Goal: Task Accomplishment & Management: Manage account settings

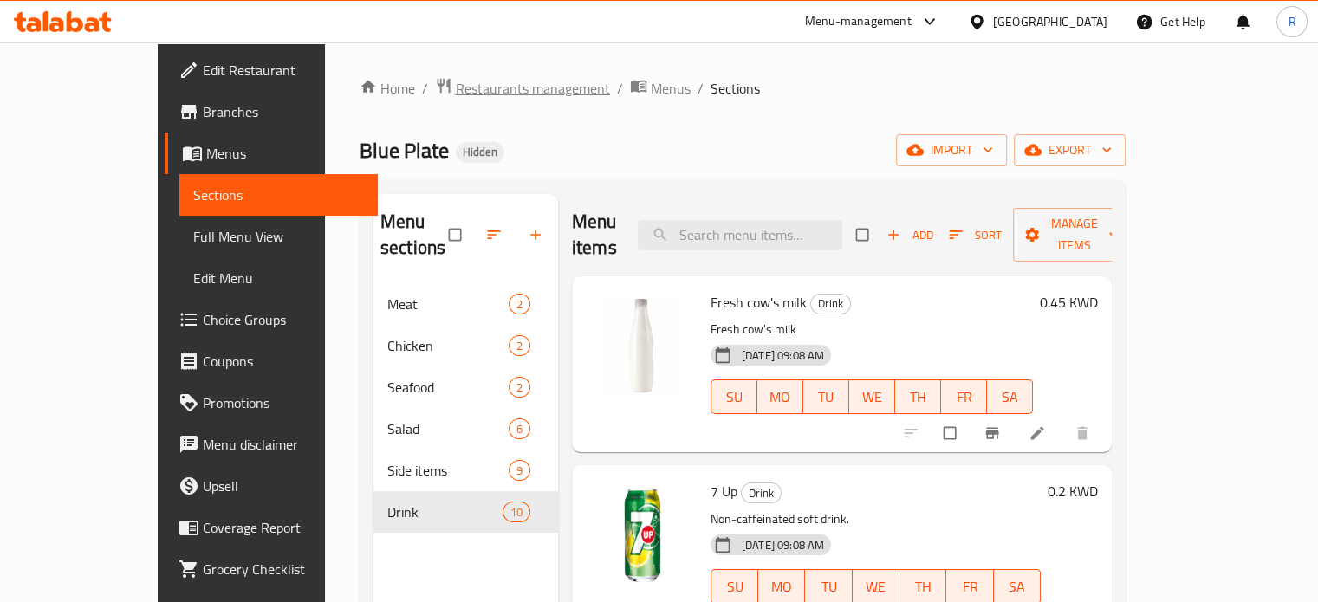
click at [456, 89] on span "Restaurants management" at bounding box center [533, 88] width 154 height 21
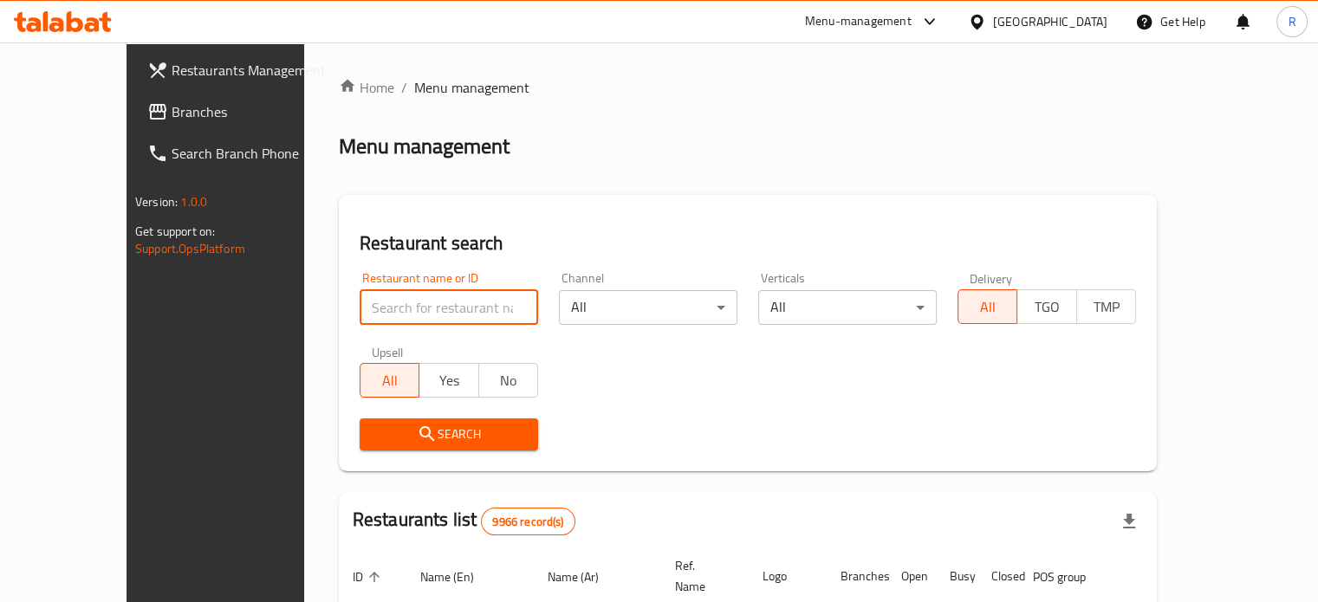
click at [361, 316] on input "search" at bounding box center [449, 307] width 178 height 35
type input "r"
paste input "Rico"
type input "Rico"
click button "Search" at bounding box center [449, 434] width 178 height 32
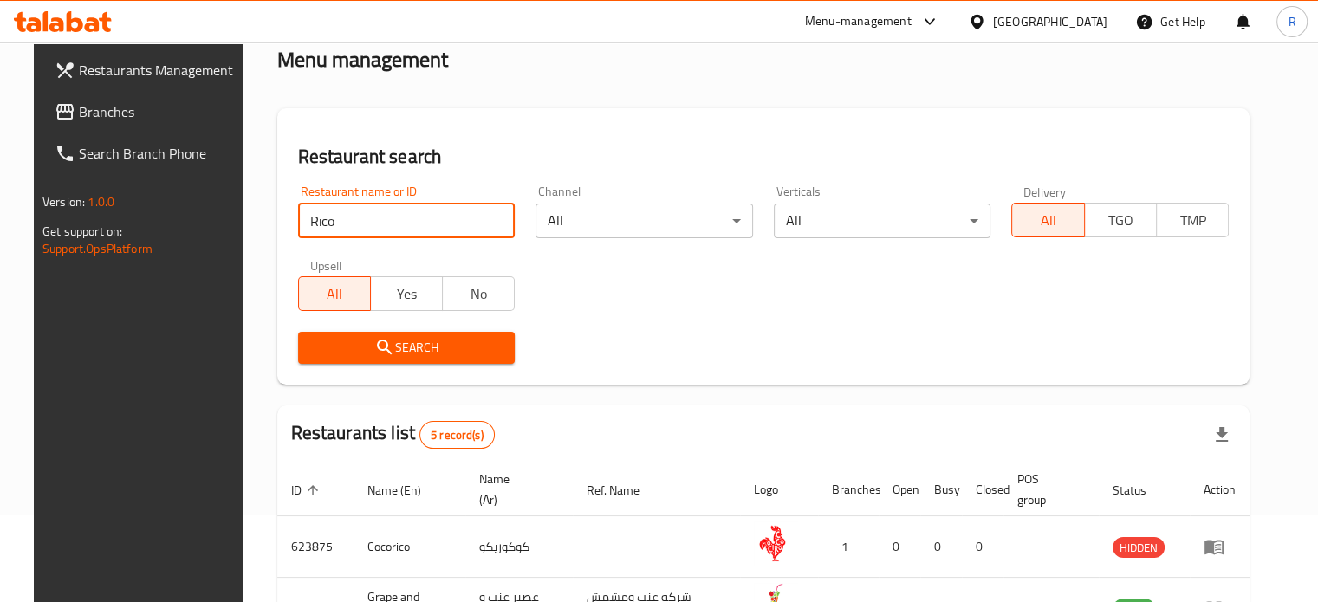
scroll to position [399, 0]
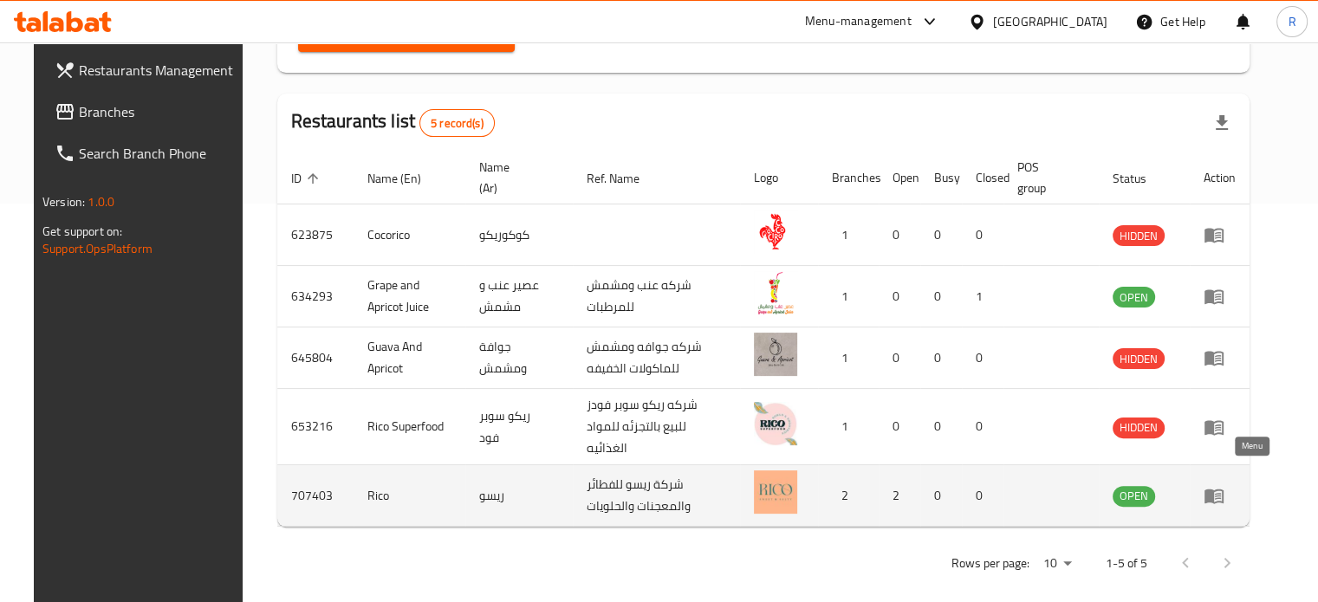
click at [1221, 493] on icon "enhanced table" at bounding box center [1218, 496] width 6 height 7
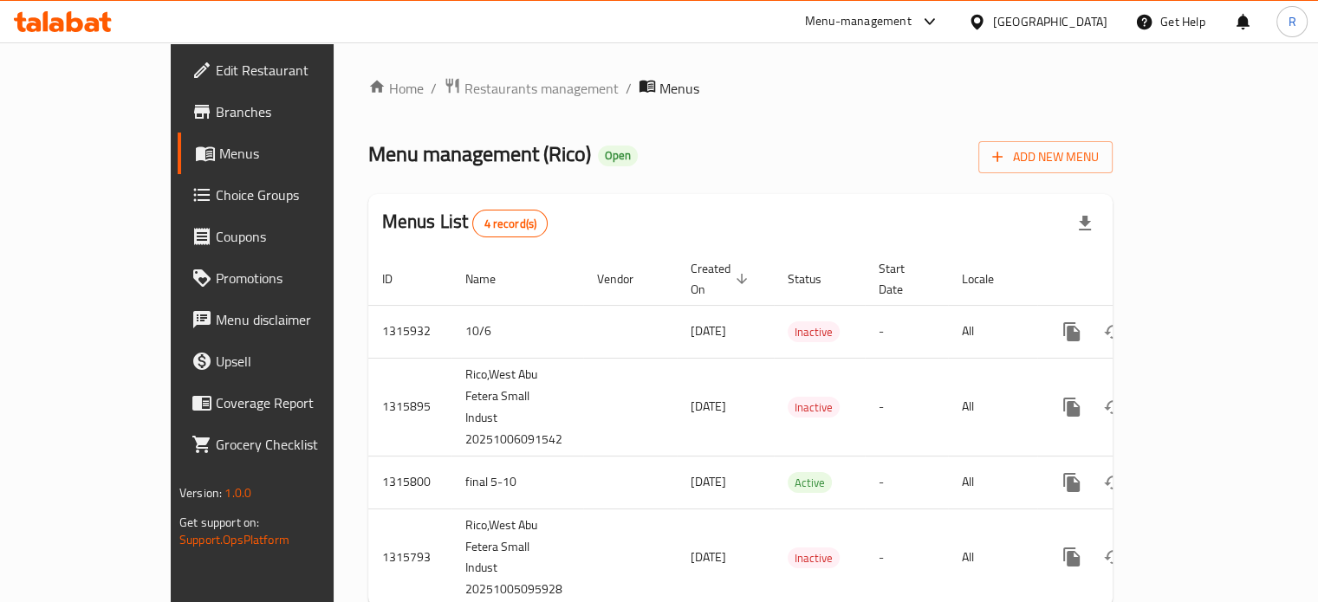
scroll to position [32, 0]
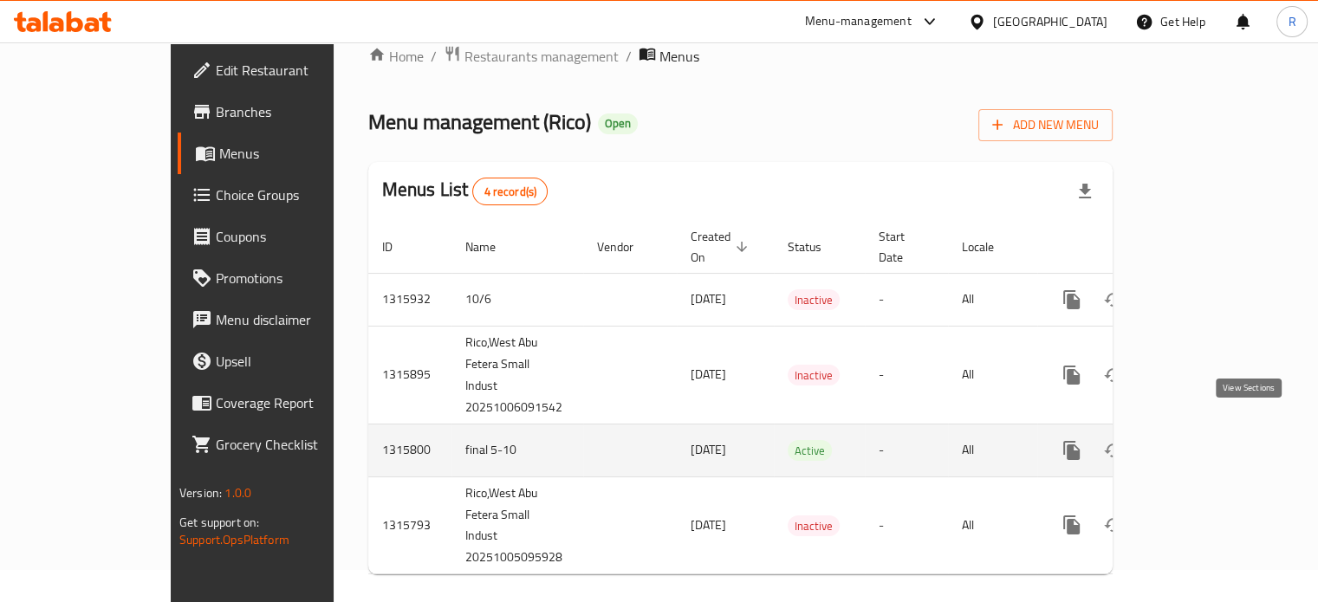
click at [1207, 440] on icon "enhanced table" at bounding box center [1196, 450] width 21 height 21
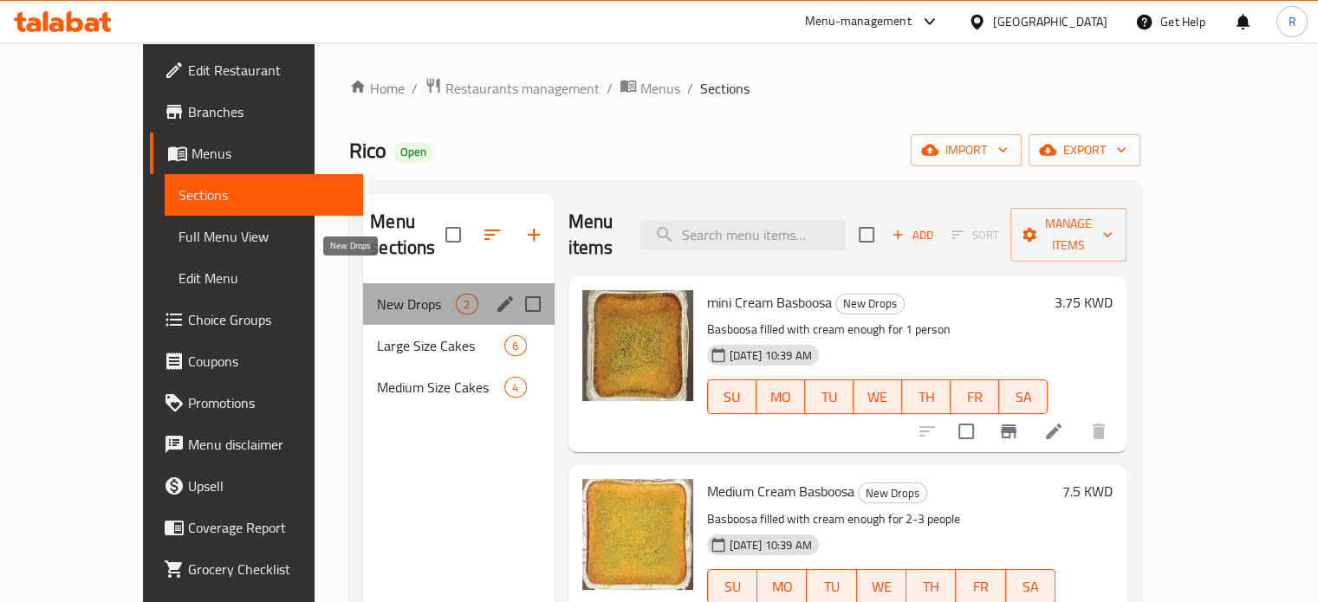
click at [377, 294] on span "New Drops" at bounding box center [416, 304] width 79 height 21
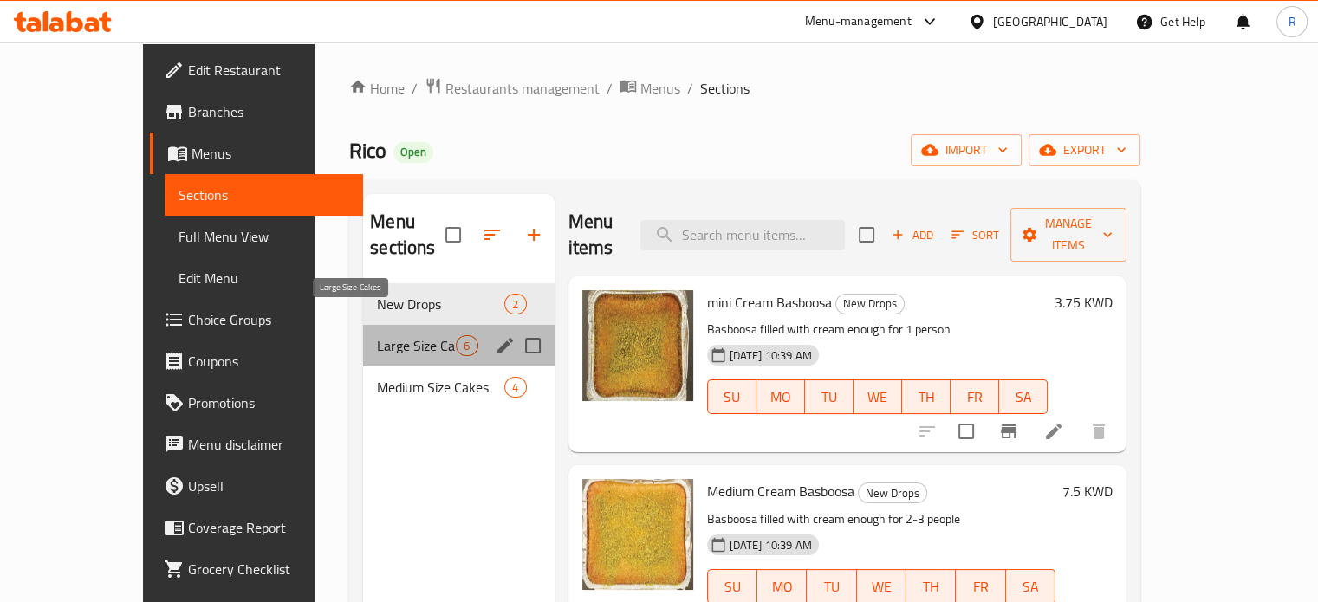
click at [387, 335] on span "Large Size Cakes" at bounding box center [416, 345] width 79 height 21
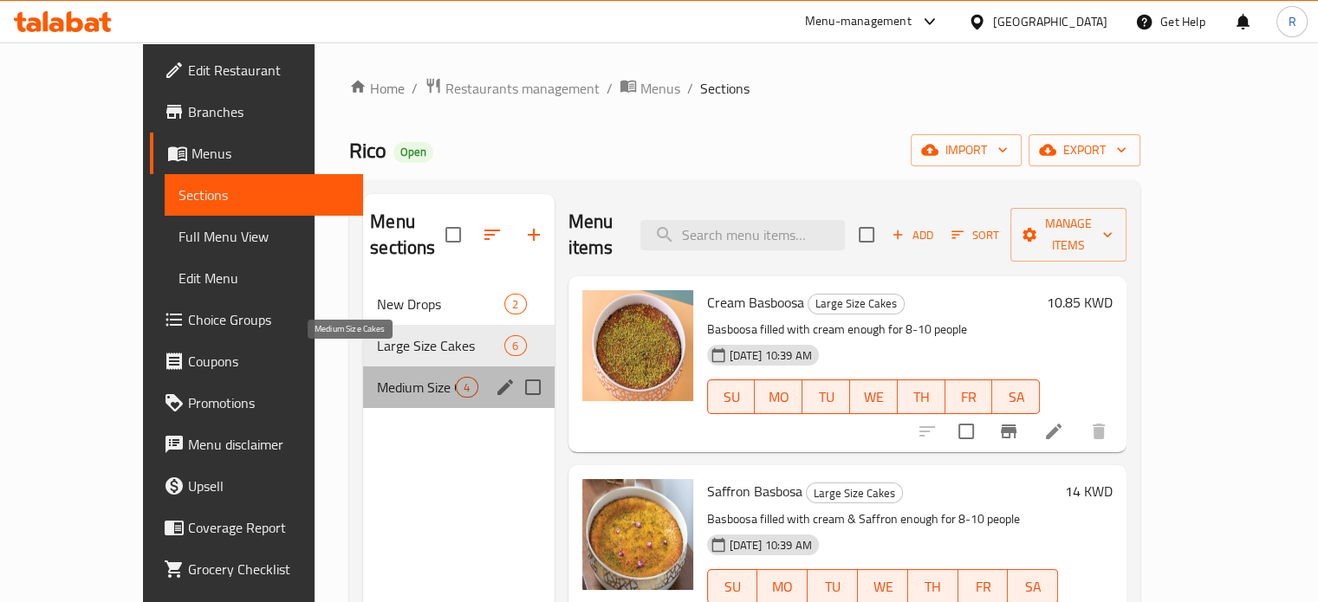
click at [388, 377] on span "Medium Size Cakes" at bounding box center [416, 387] width 79 height 21
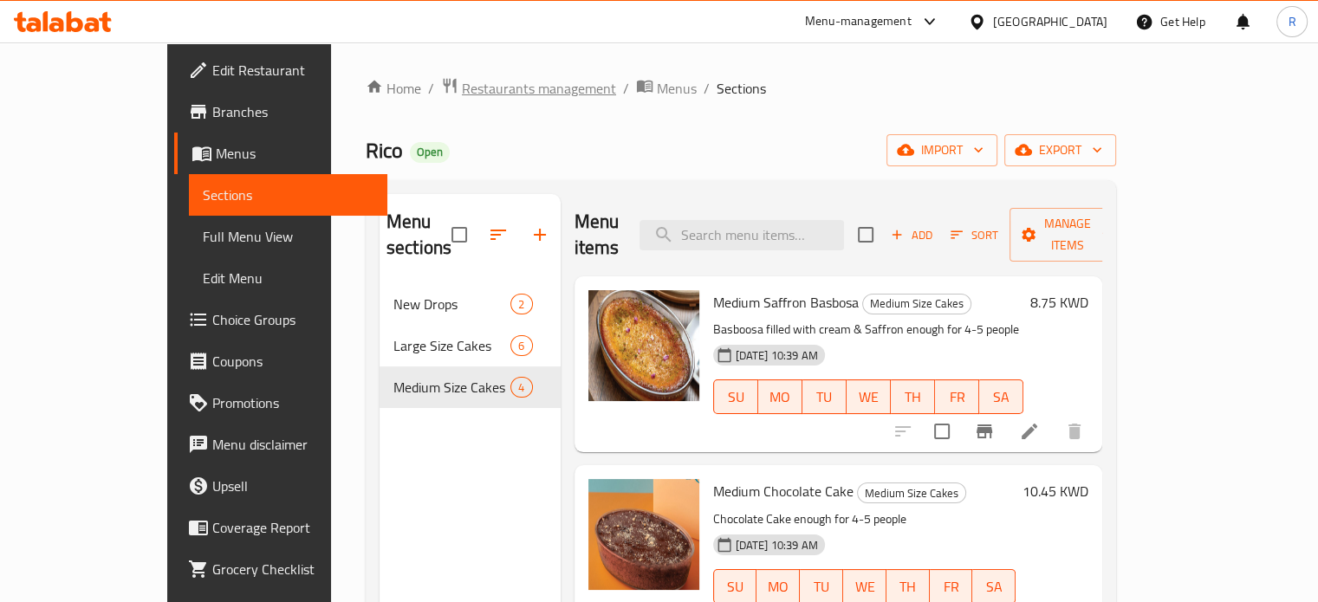
click at [462, 88] on span "Restaurants management" at bounding box center [539, 88] width 154 height 21
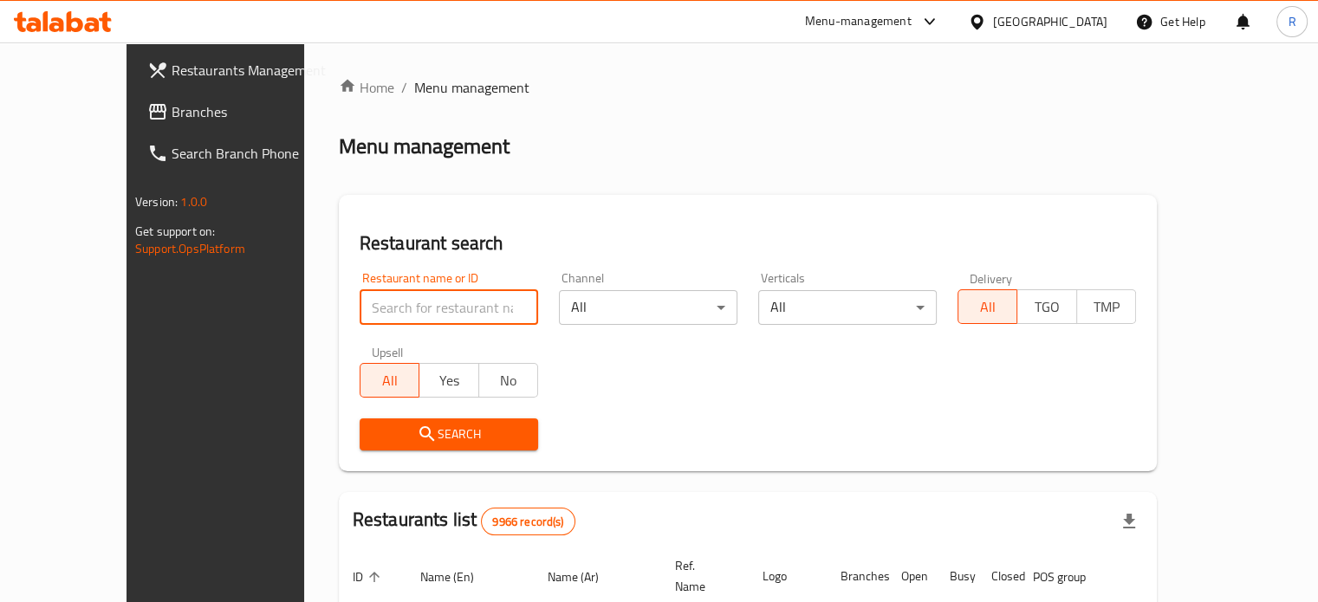
click at [360, 293] on input "search" at bounding box center [449, 307] width 178 height 35
type input "Rico"
click at [417, 441] on icon "submit" at bounding box center [427, 434] width 21 height 21
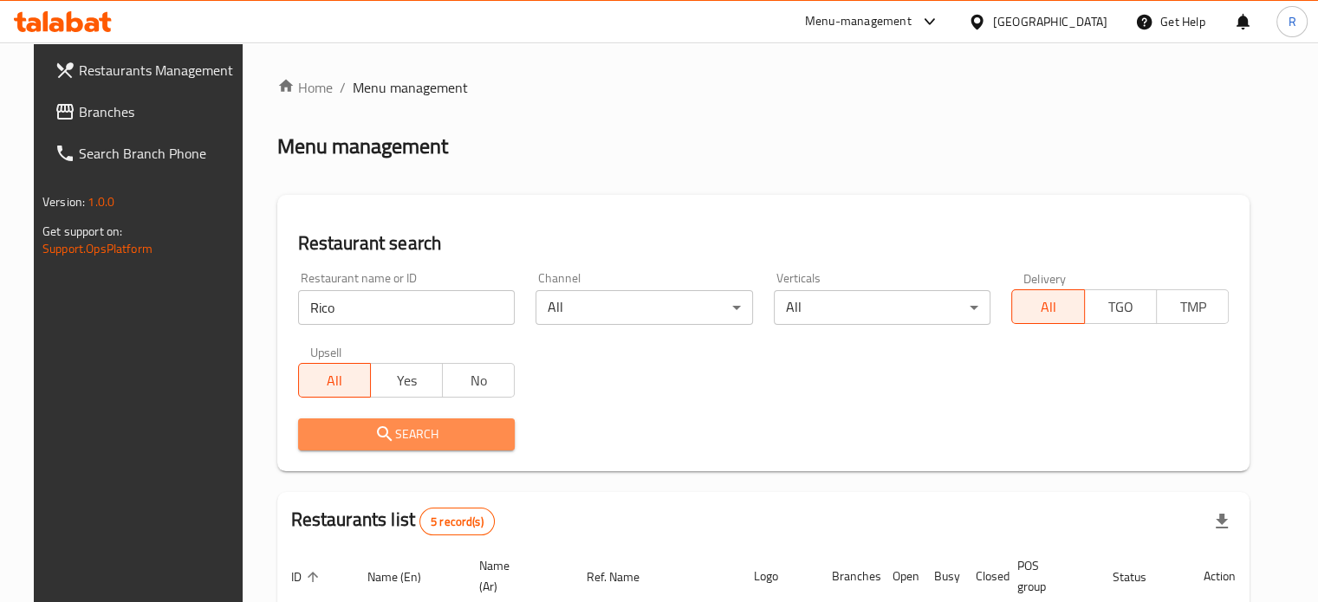
click at [374, 441] on icon "submit" at bounding box center [384, 434] width 21 height 21
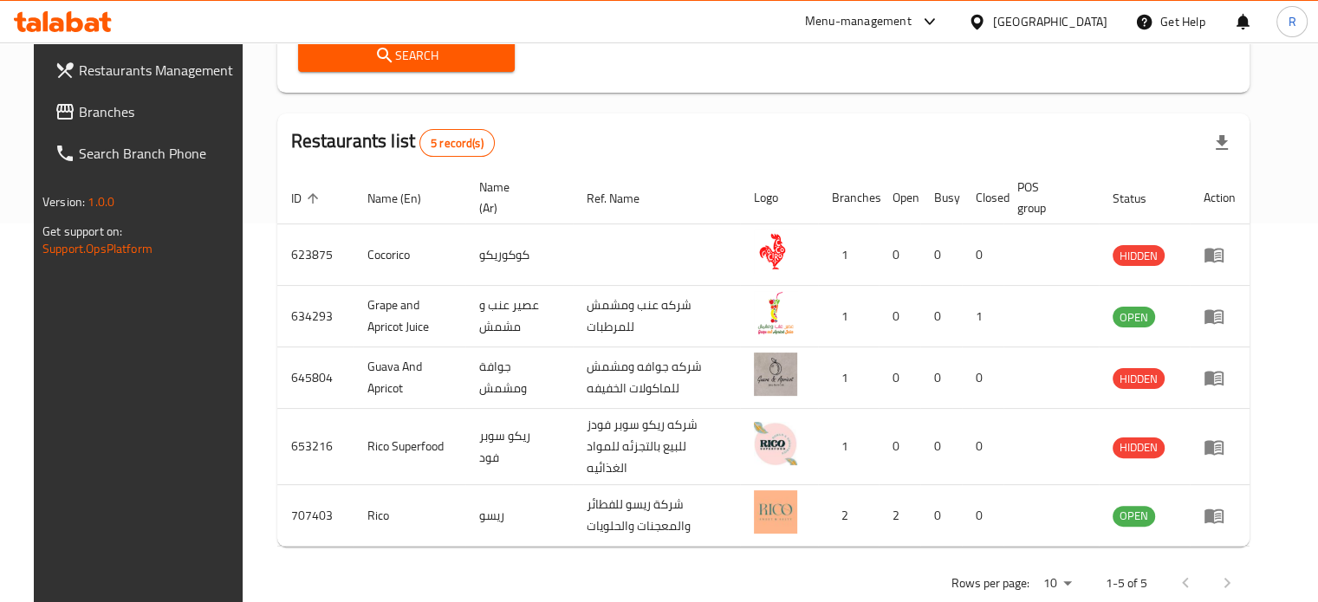
scroll to position [391, 0]
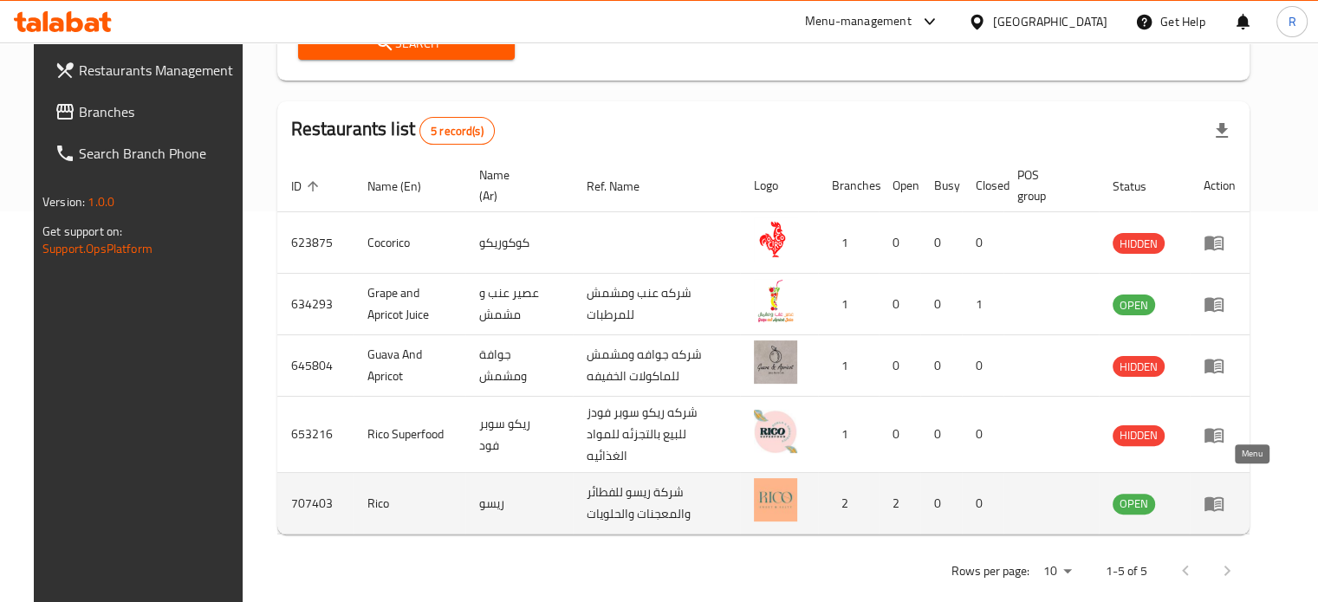
click at [1223, 497] on icon "enhanced table" at bounding box center [1213, 504] width 19 height 15
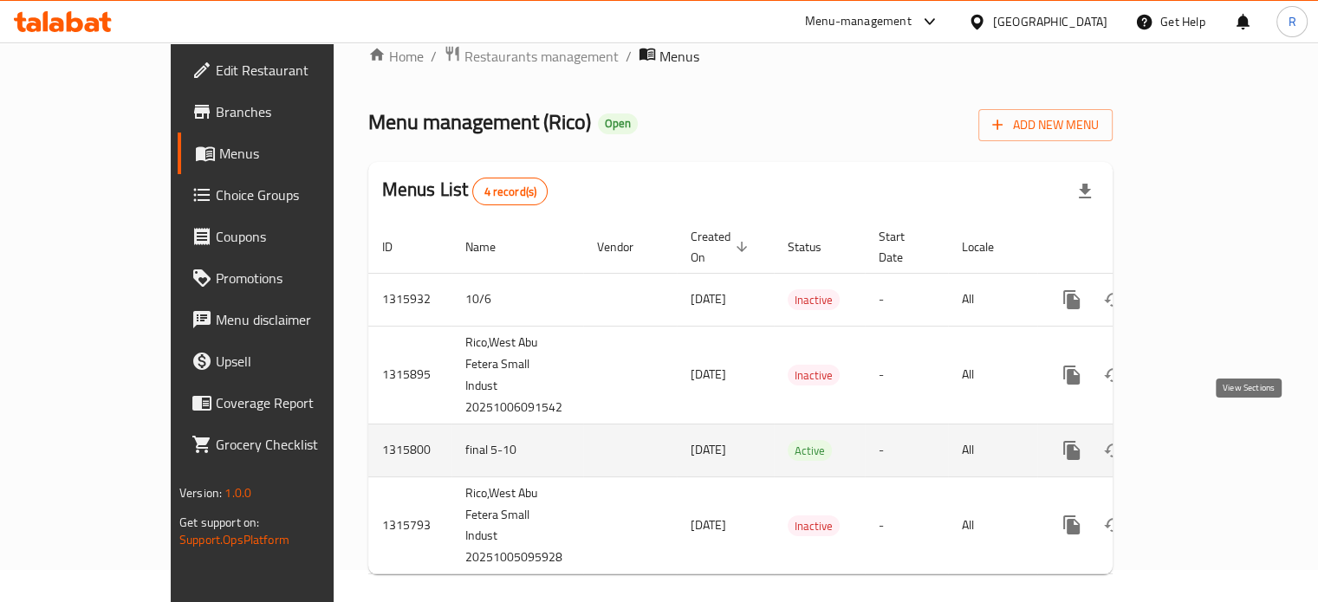
click at [1207, 440] on icon "enhanced table" at bounding box center [1196, 450] width 21 height 21
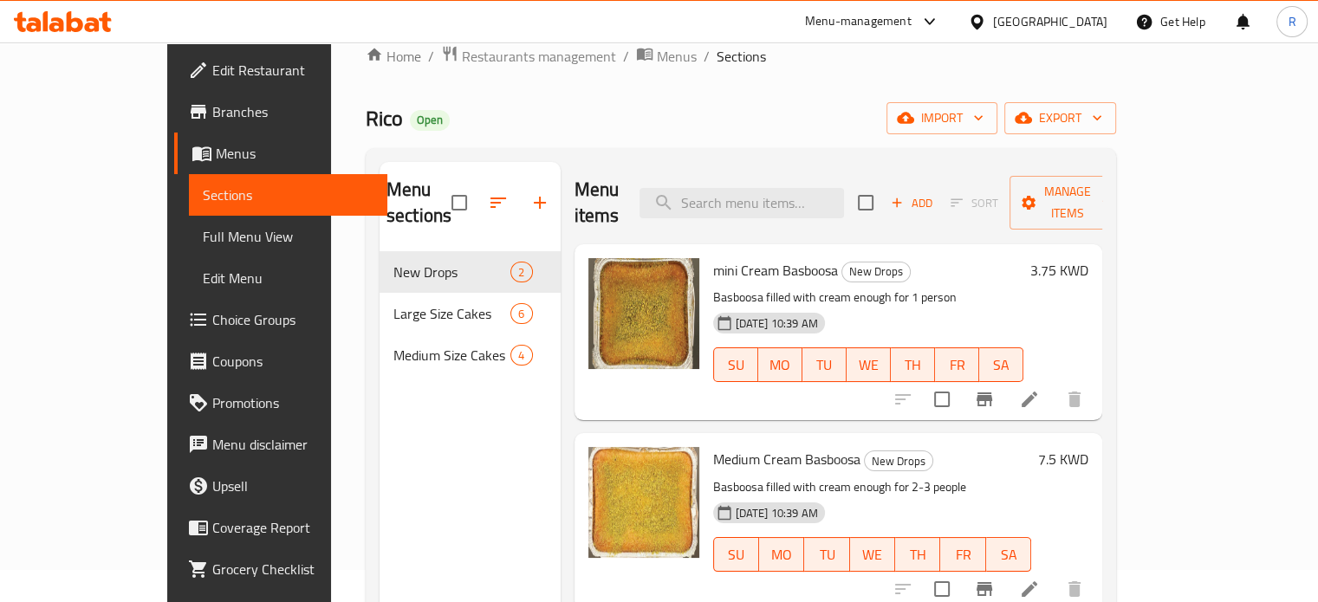
click at [1151, 190] on div "Home / Restaurants management / Menus / Sections Rico Open import export Menu s…" at bounding box center [741, 411] width 820 height 802
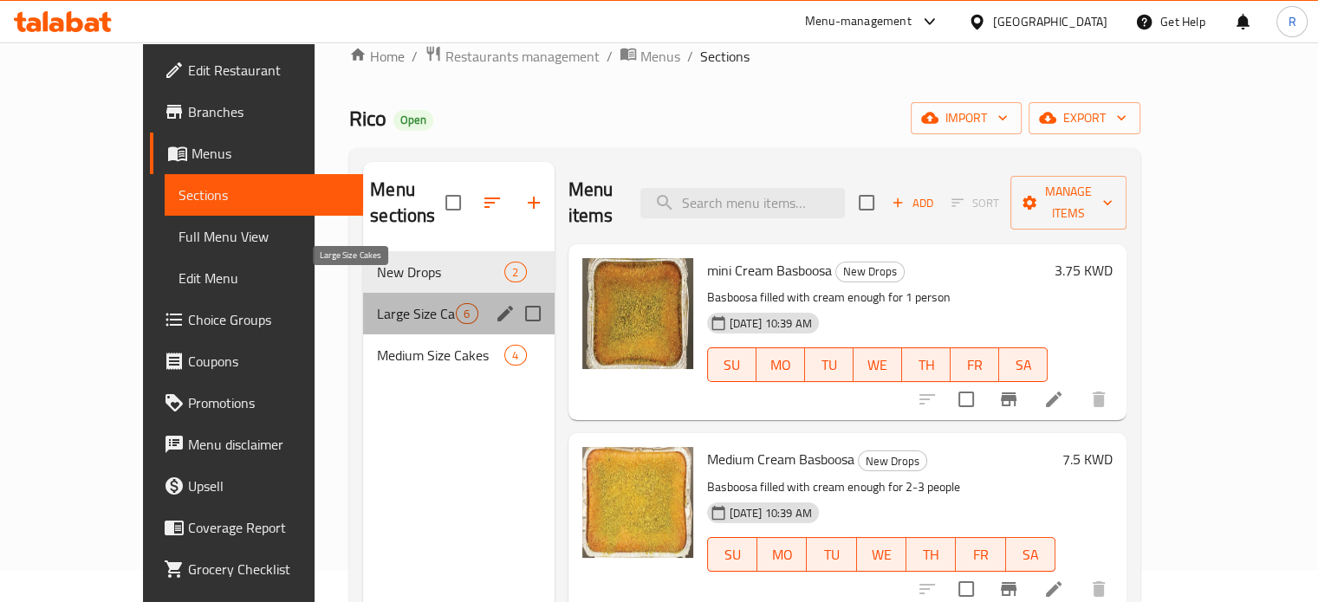
click at [377, 303] on span "Large Size Cakes" at bounding box center [416, 313] width 79 height 21
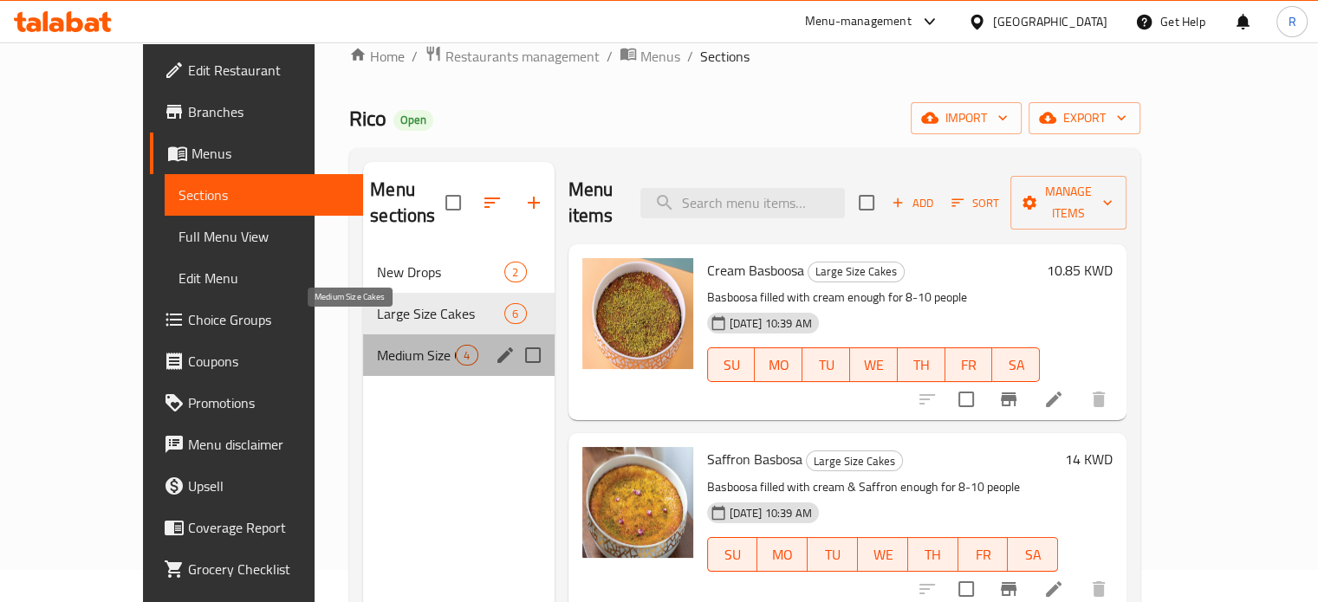
click at [377, 345] on span "Medium Size Cakes" at bounding box center [416, 355] width 79 height 21
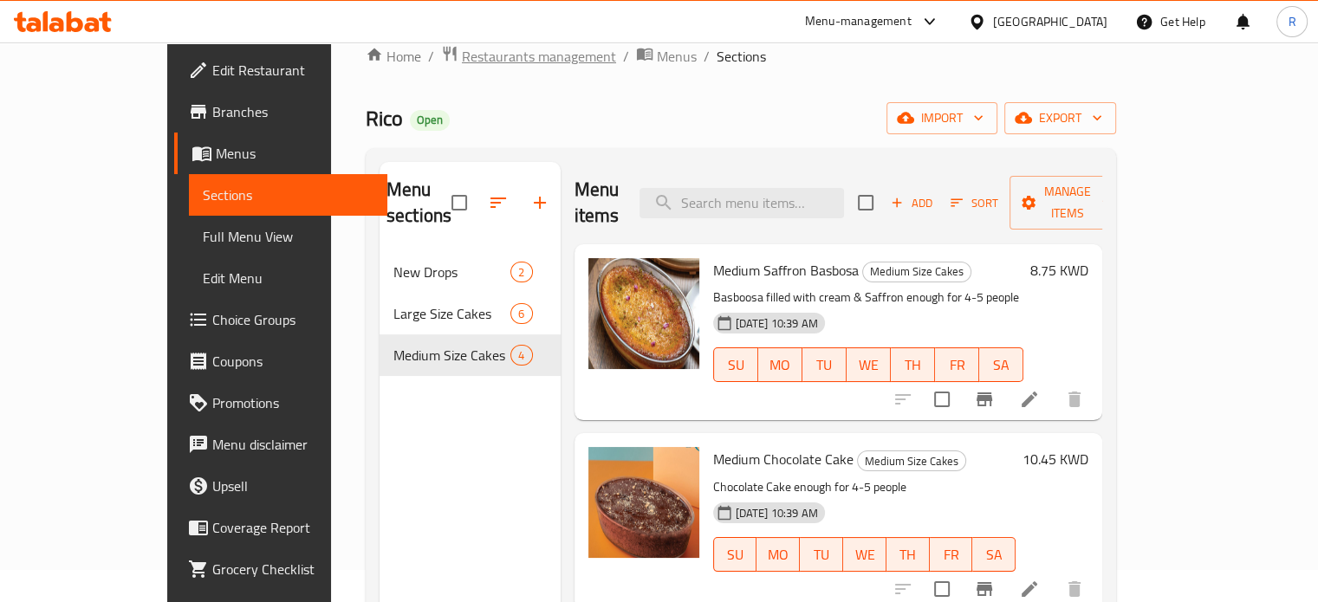
click at [462, 62] on span "Restaurants management" at bounding box center [539, 56] width 154 height 21
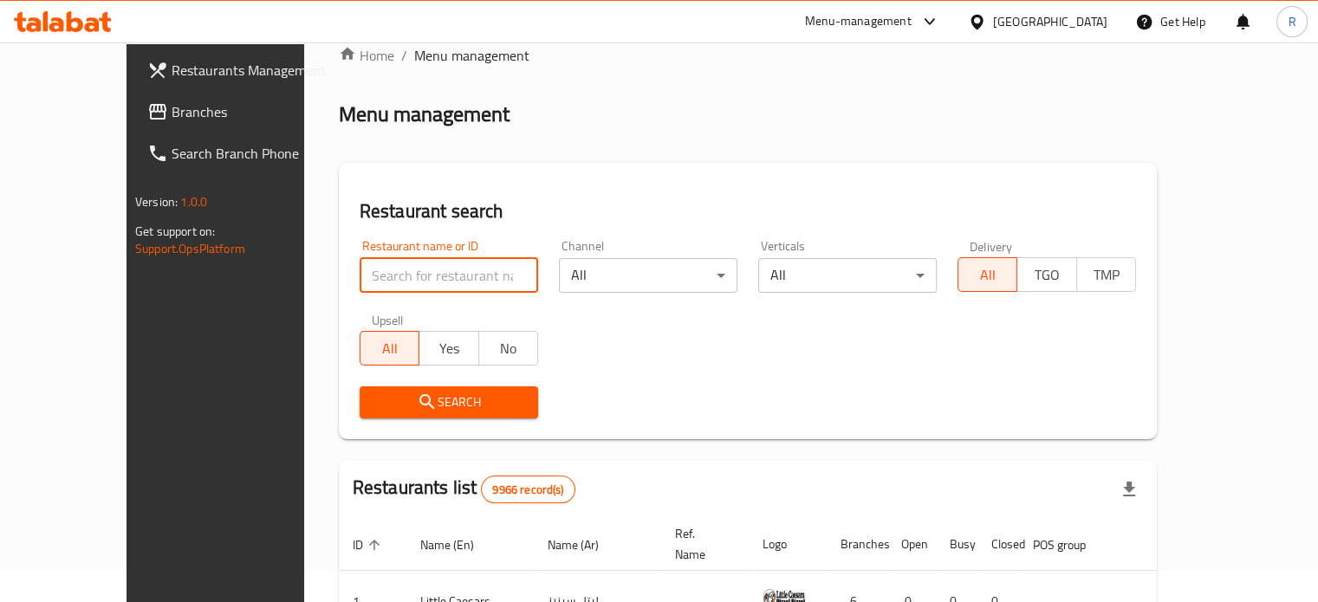
click at [430, 283] on input "search" at bounding box center [449, 275] width 178 height 35
type input "rico"
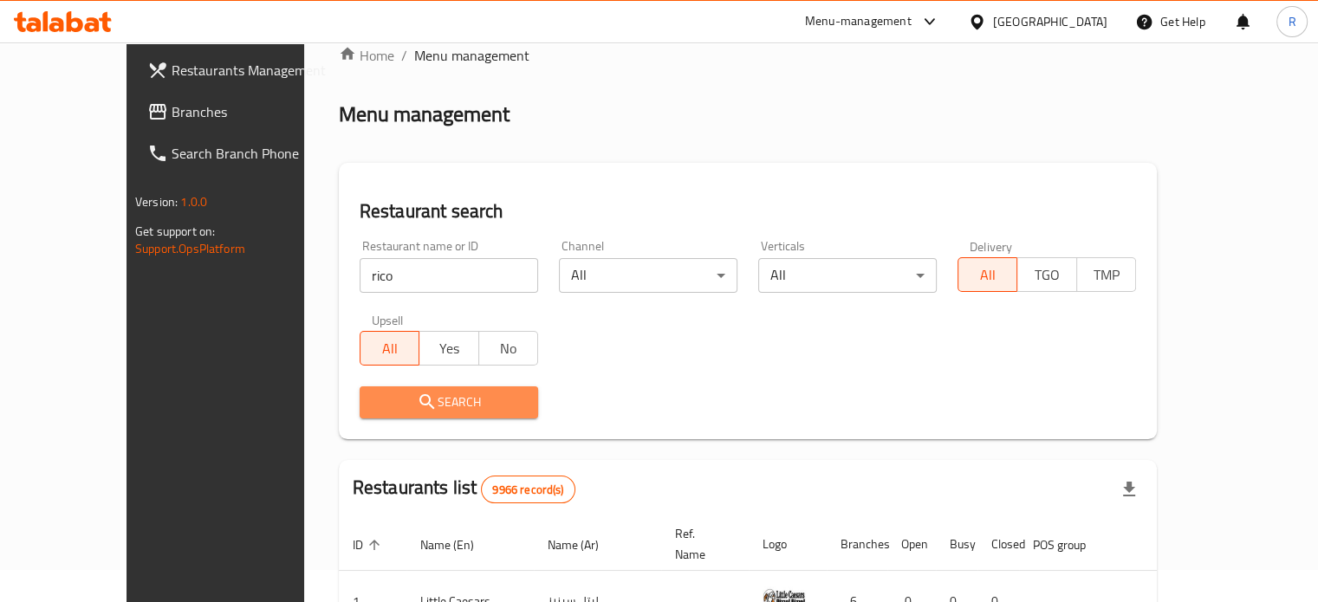
click at [399, 416] on button "Search" at bounding box center [449, 402] width 178 height 32
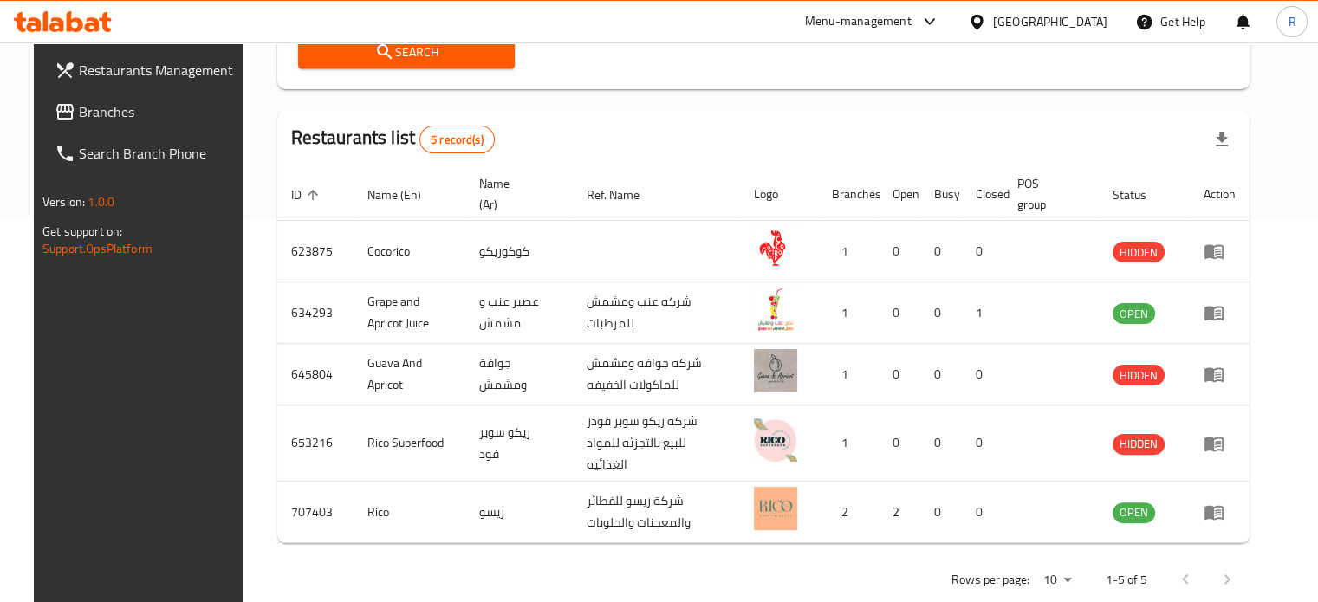
scroll to position [399, 0]
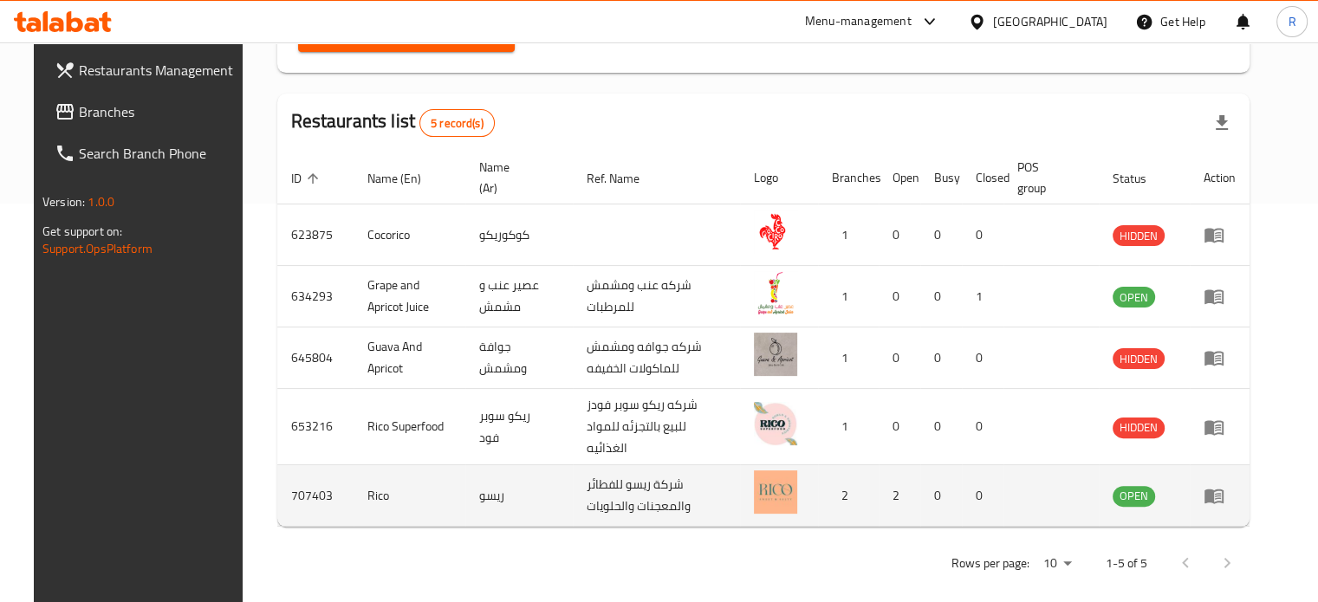
click at [281, 484] on td "707403" at bounding box center [315, 496] width 76 height 62
copy td "707403"
click at [1224, 485] on icon "enhanced table" at bounding box center [1213, 495] width 21 height 21
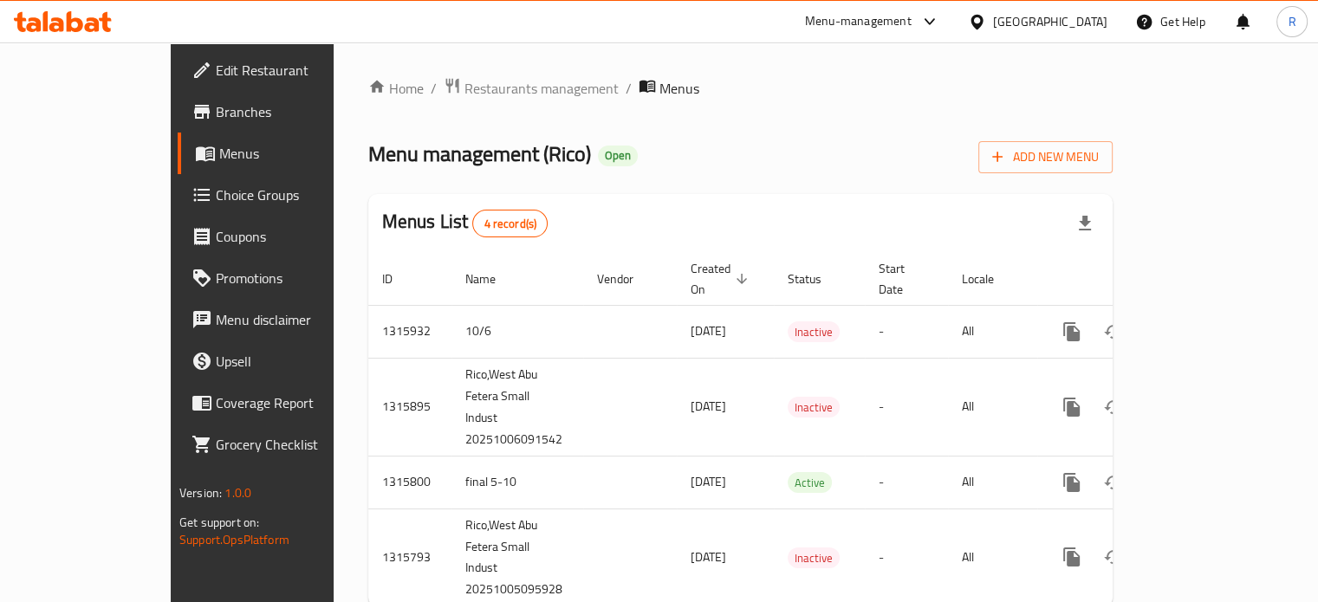
click at [216, 107] on span "Branches" at bounding box center [296, 111] width 161 height 21
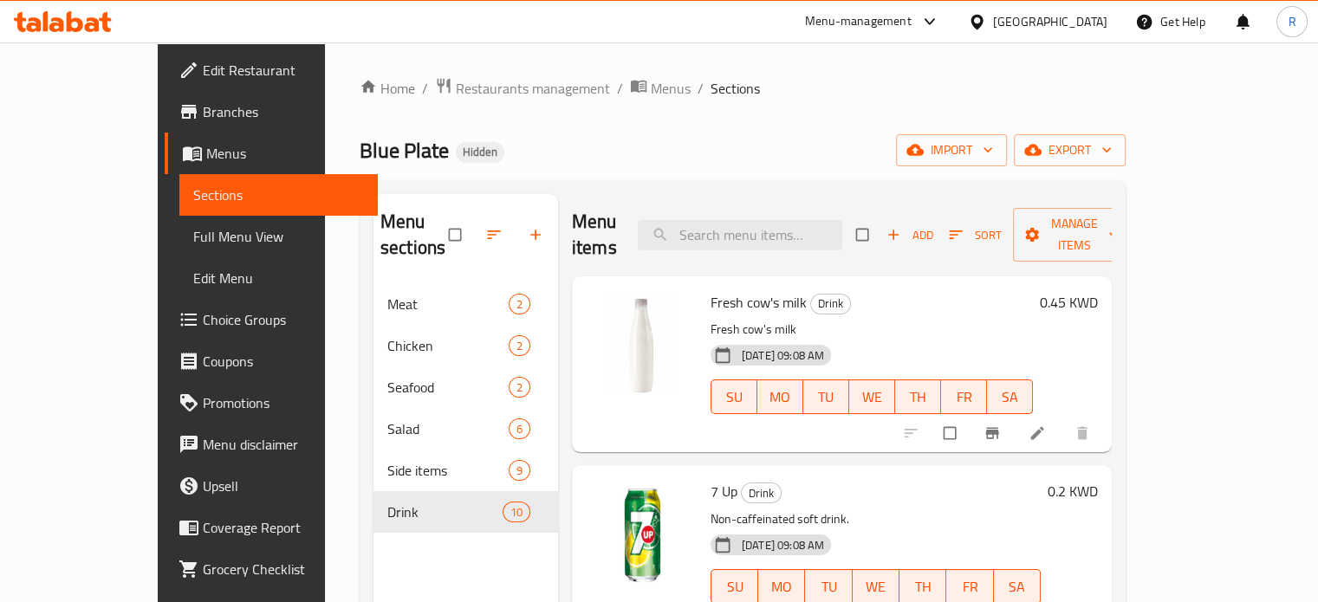
click at [940, 27] on icon at bounding box center [929, 21] width 21 height 21
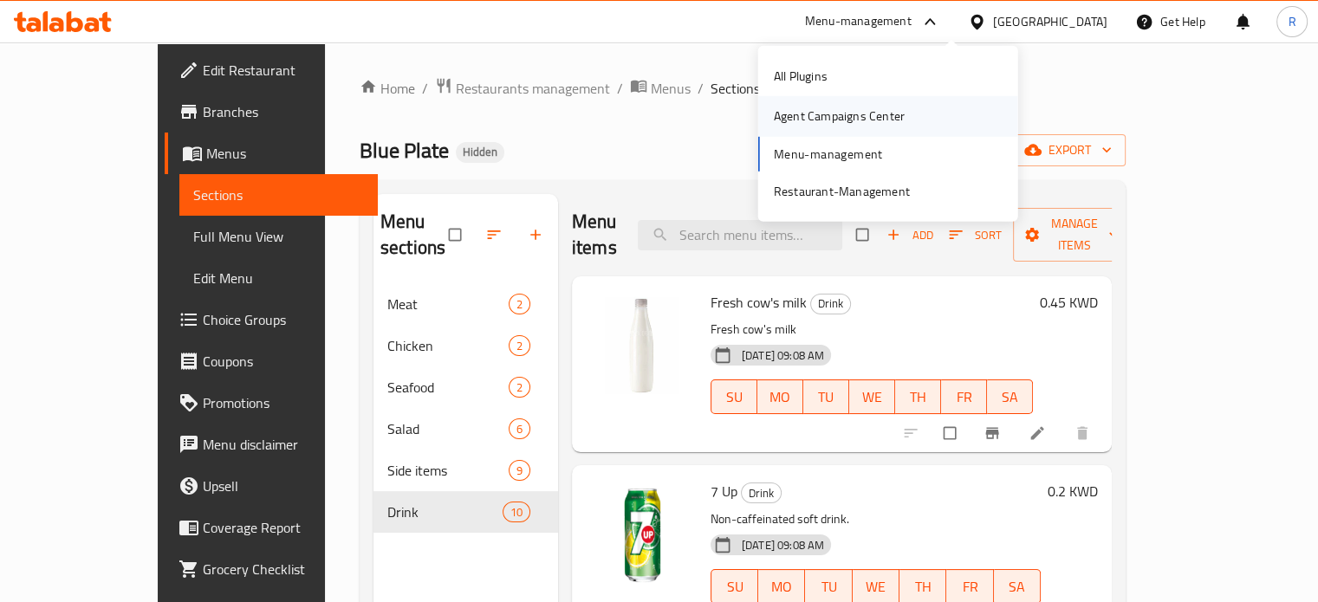
click at [878, 121] on div "Agent Campaigns Center" at bounding box center [839, 116] width 131 height 19
